Goal: Go to known website: Go to known website

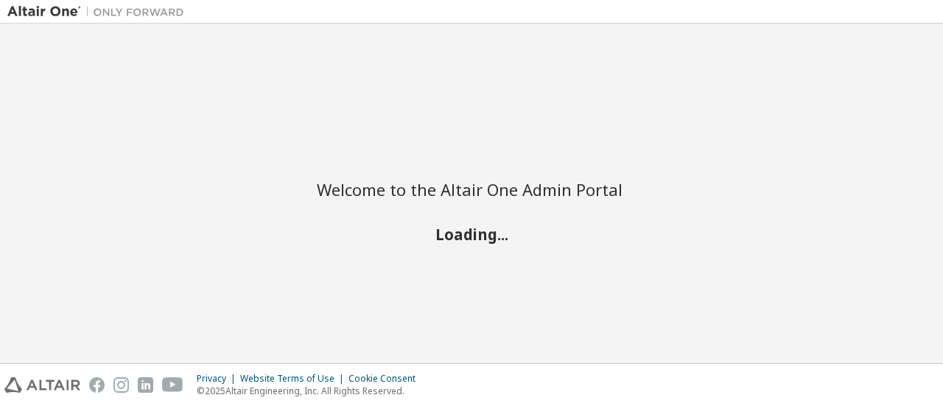
click at [222, 194] on div "Welcome to the Altair One Admin Portal Loading..." at bounding box center [471, 193] width 928 height 325
